Goal: Task Accomplishment & Management: Manage account settings

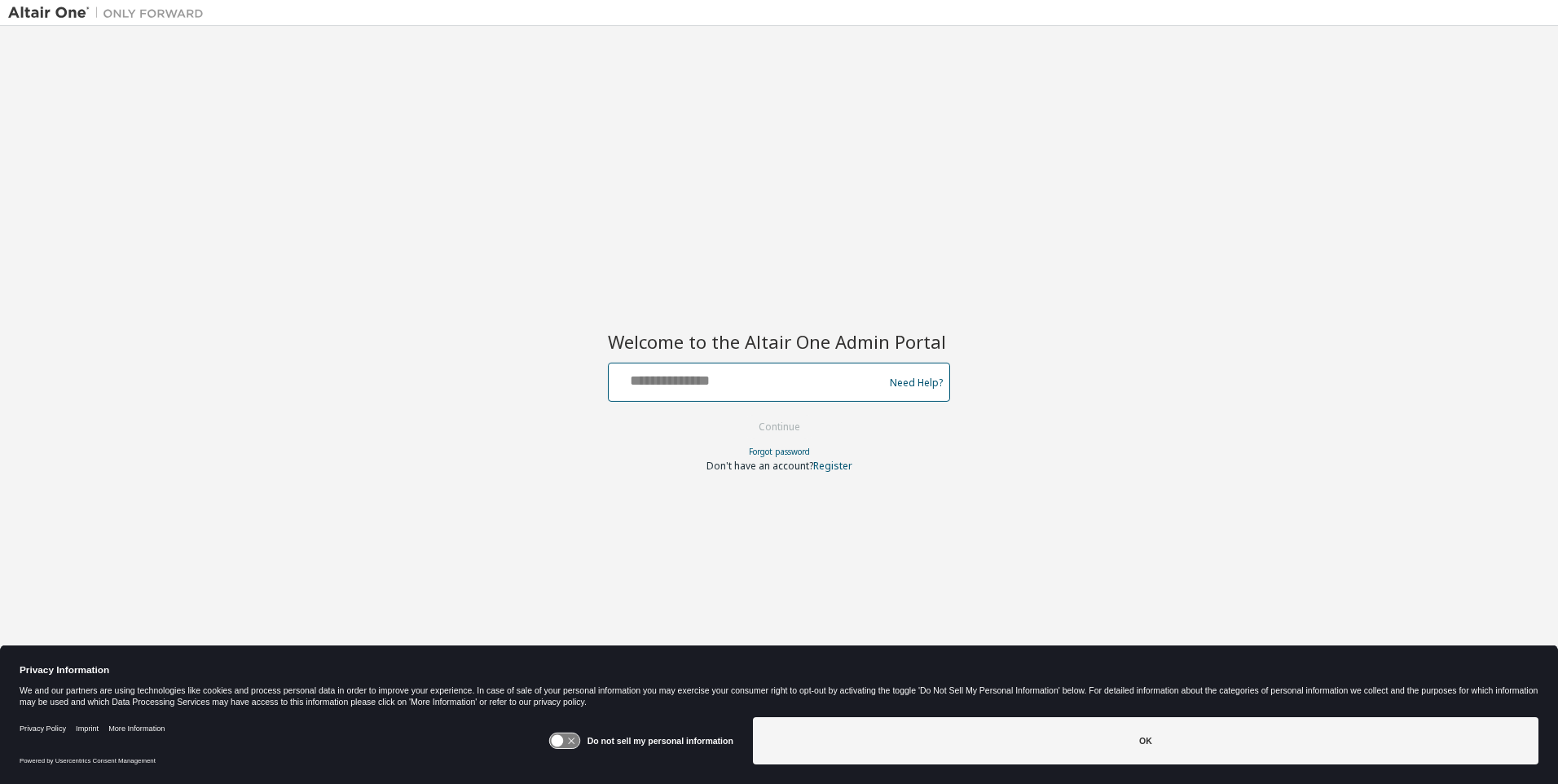
click at [749, 379] on input "text" at bounding box center [749, 379] width 267 height 23
type input "**********"
click at [780, 428] on button "Continue" at bounding box center [779, 426] width 76 height 24
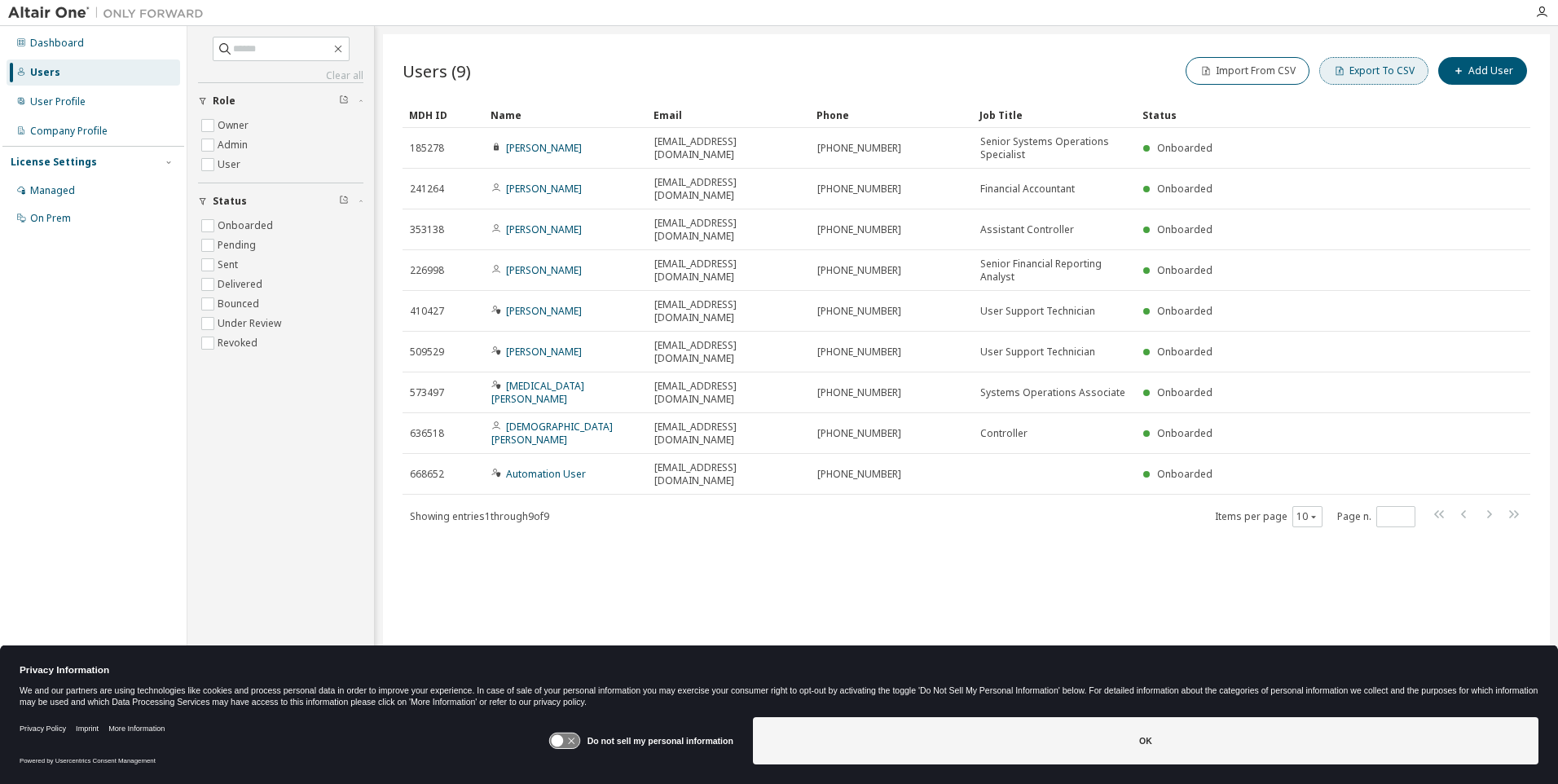
click at [1377, 71] on button "Export To CSV" at bounding box center [1374, 71] width 109 height 28
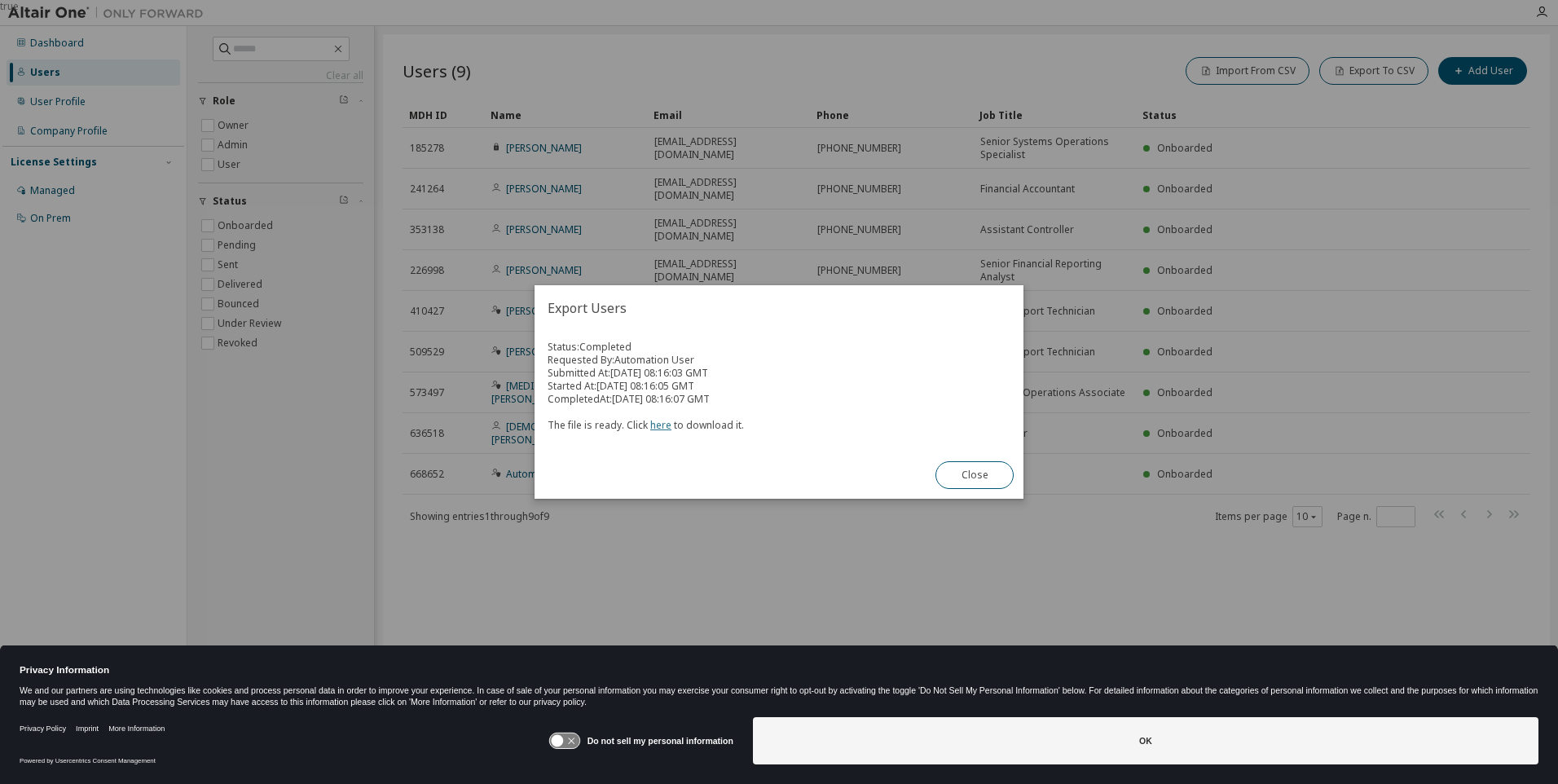
click at [658, 424] on link "here" at bounding box center [661, 424] width 21 height 13
click at [975, 475] on button "Close" at bounding box center [974, 474] width 78 height 28
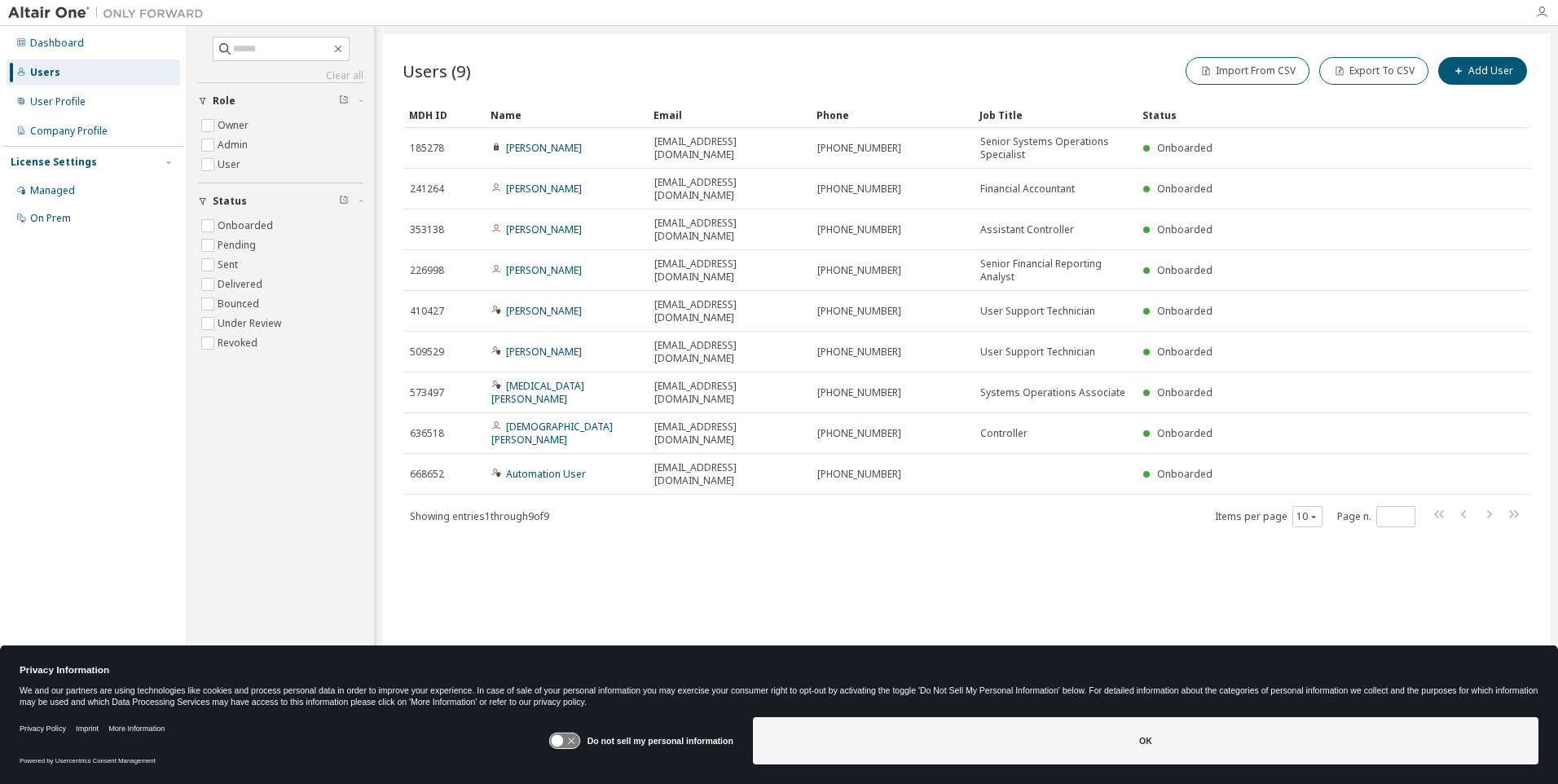
click at [1542, 13] on icon "button" at bounding box center [1542, 12] width 13 height 13
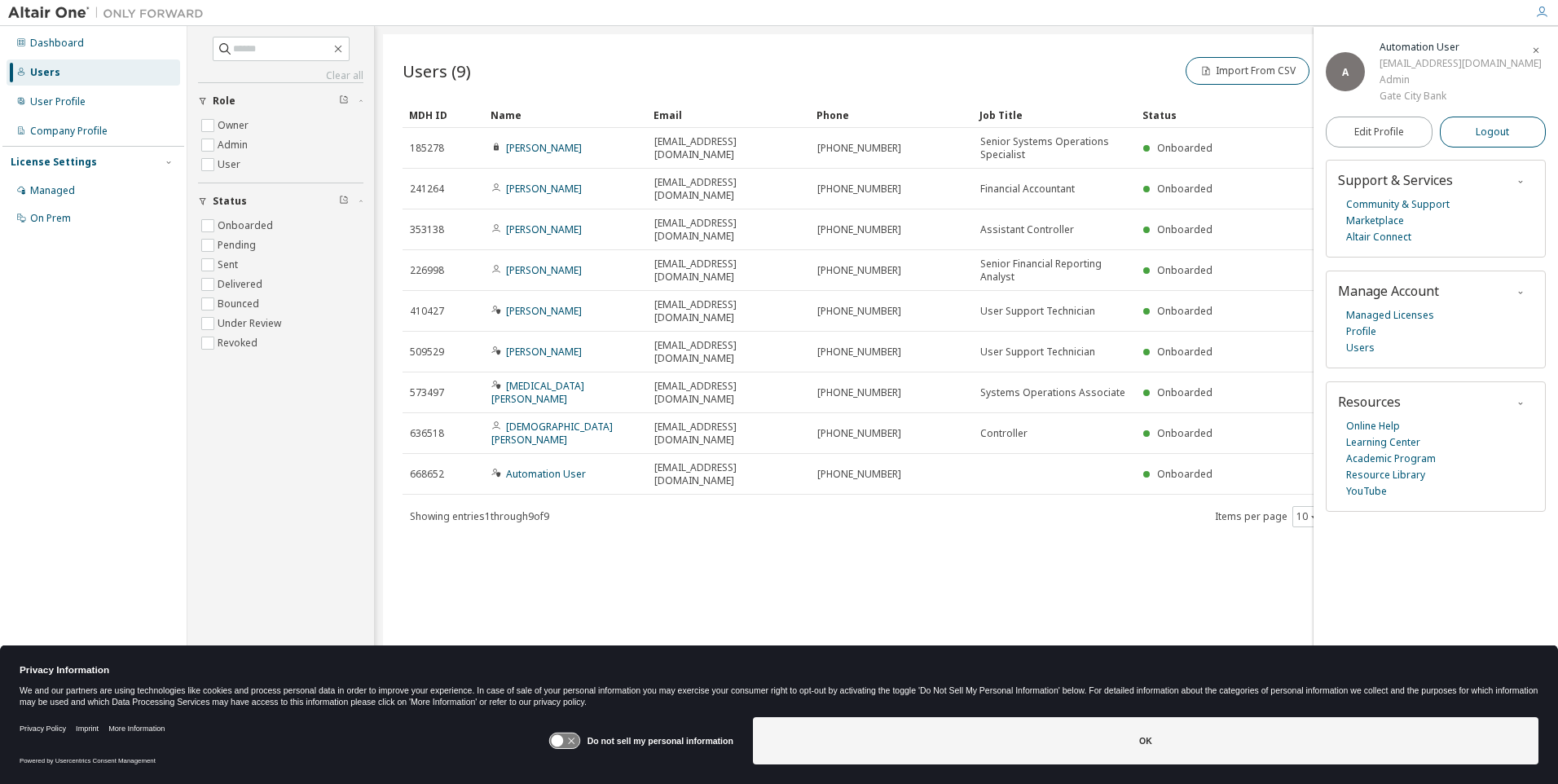
click at [1494, 141] on span "Logout" at bounding box center [1493, 132] width 33 height 16
